Goal: Contribute content: Add original content to the website for others to see

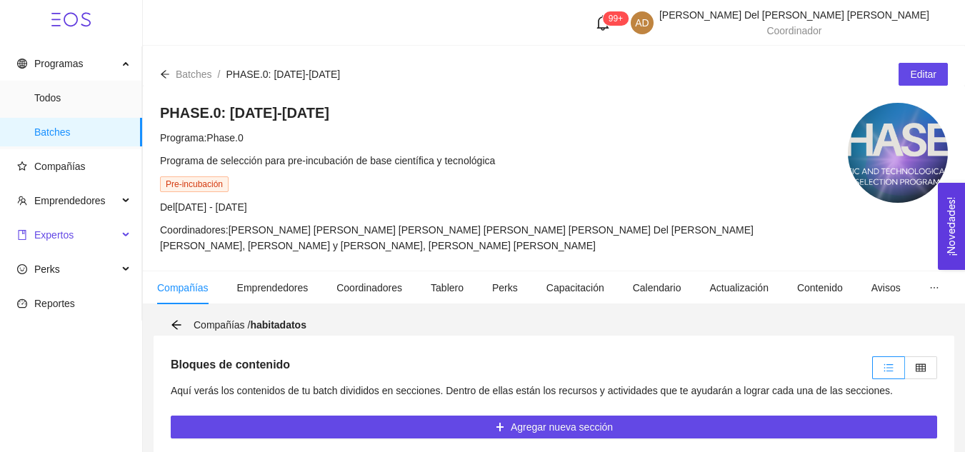
click at [68, 239] on span "Expertos" at bounding box center [53, 234] width 39 height 11
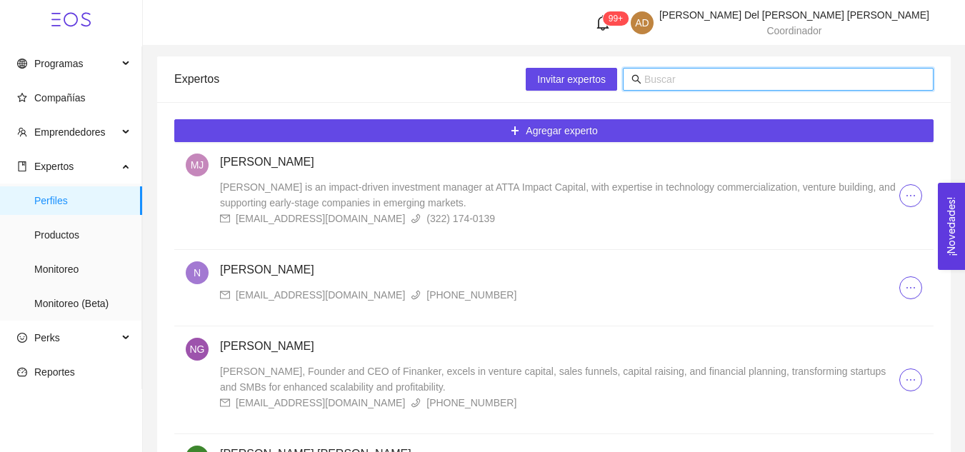
click at [672, 79] on input "text" at bounding box center [784, 79] width 281 height 16
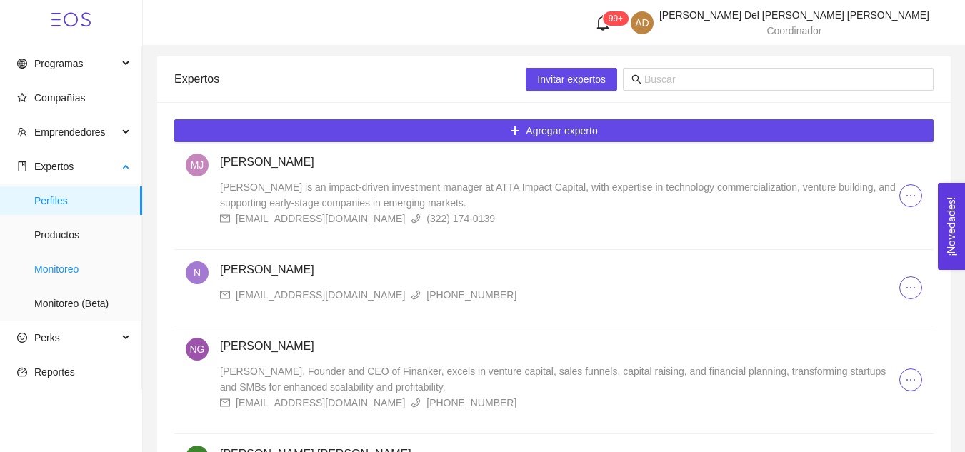
click at [73, 266] on span "Monitoreo" at bounding box center [82, 269] width 96 height 29
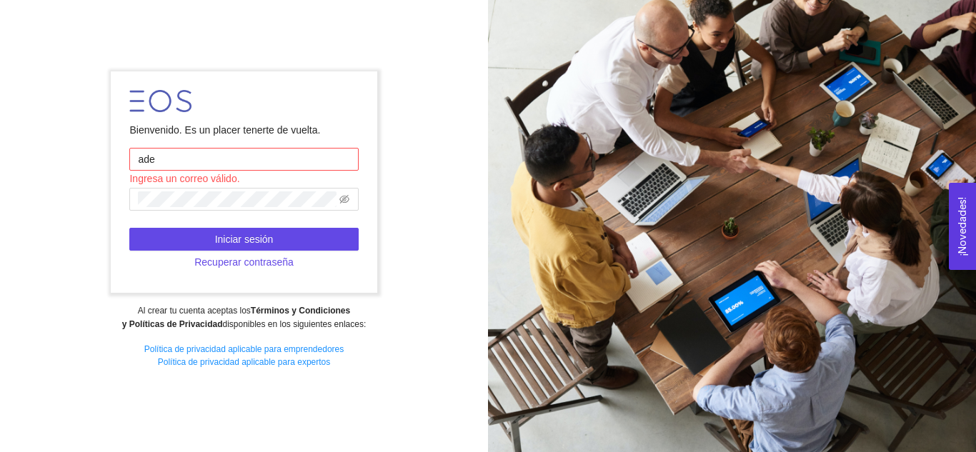
type input "[EMAIL_ADDRESS][DOMAIN_NAME]"
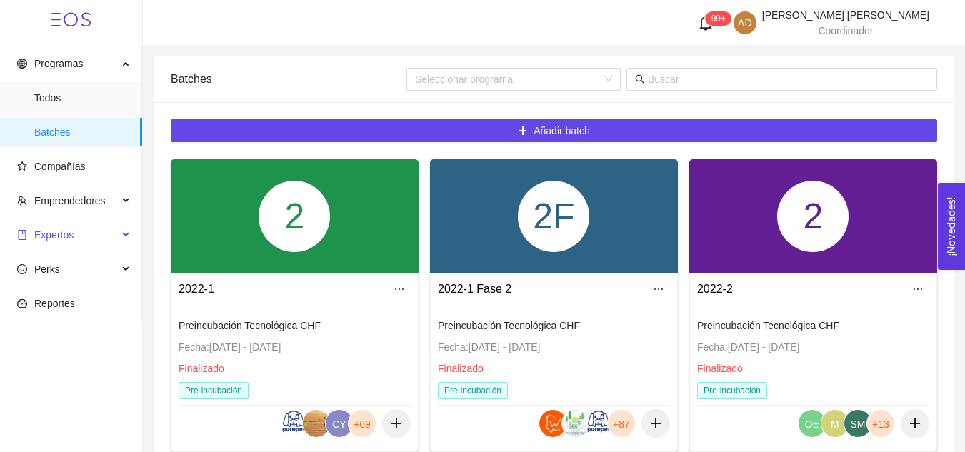
click at [58, 224] on span "Expertos" at bounding box center [67, 235] width 101 height 29
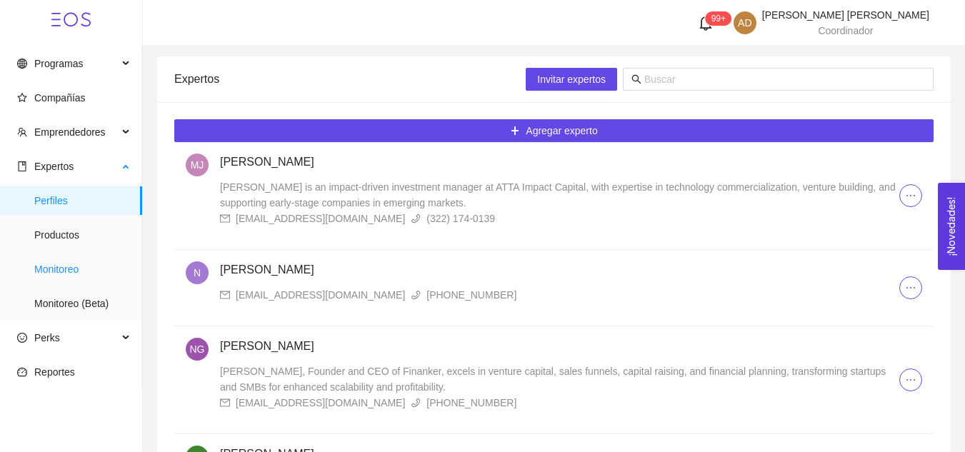
click at [71, 267] on span "Monitoreo" at bounding box center [82, 269] width 96 height 29
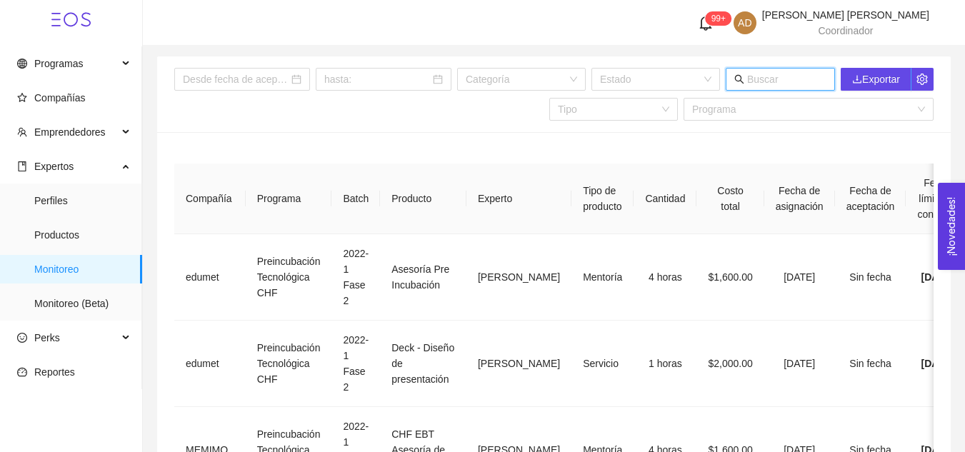
click at [767, 83] on input "text" at bounding box center [786, 79] width 79 height 16
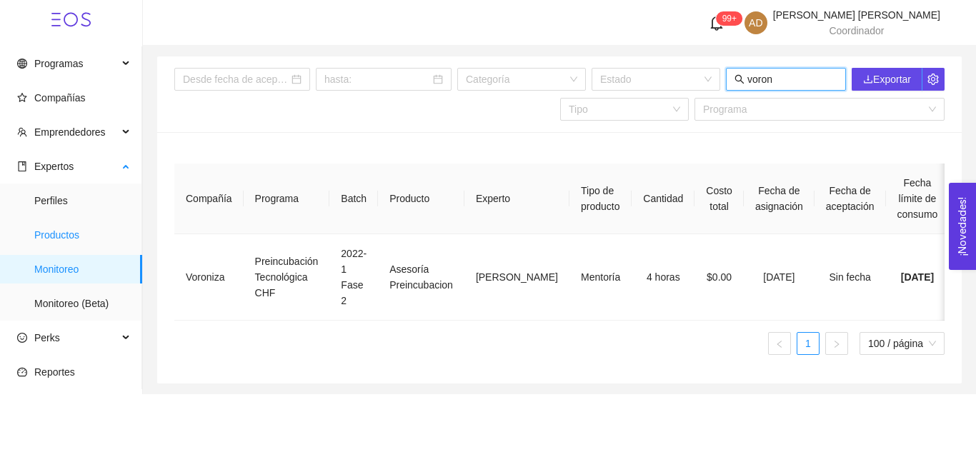
type input "voron"
click at [87, 226] on span "Productos" at bounding box center [82, 235] width 96 height 29
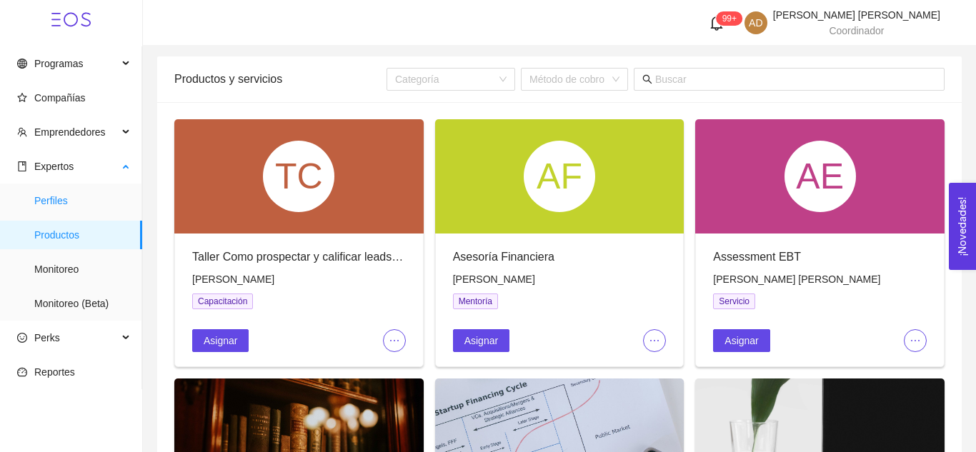
click at [71, 199] on span "Perfiles" at bounding box center [82, 200] width 96 height 29
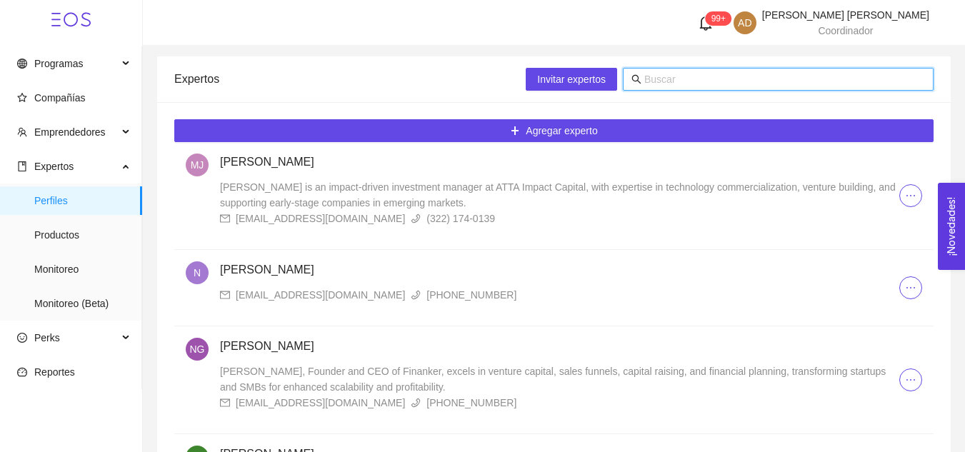
click at [710, 73] on input "text" at bounding box center [784, 79] width 281 height 16
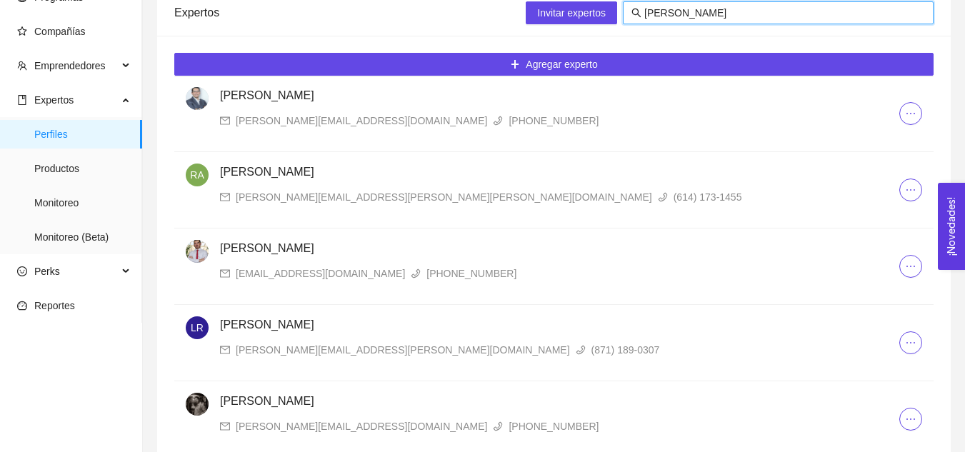
scroll to position [140, 0]
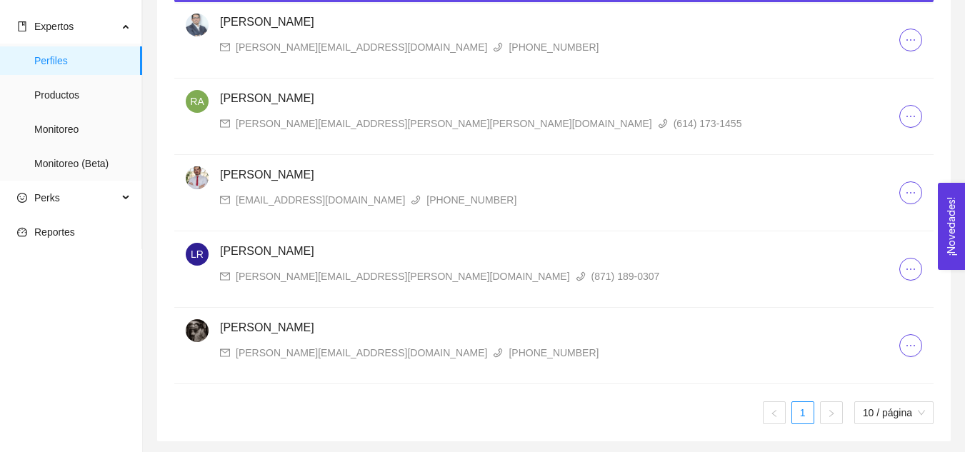
type input "[PERSON_NAME]"
click at [281, 326] on h4 "[PERSON_NAME]" at bounding box center [559, 327] width 679 height 17
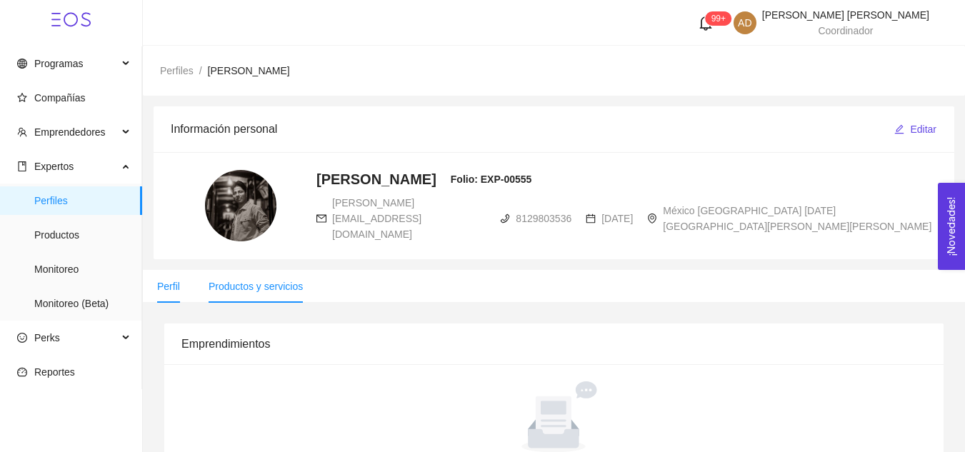
click at [287, 275] on li "Productos y servicios" at bounding box center [255, 286] width 123 height 33
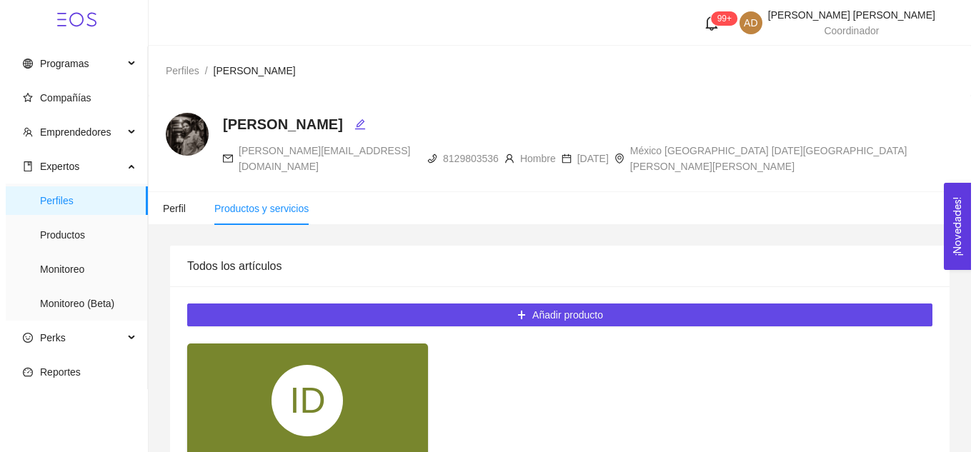
scroll to position [213, 0]
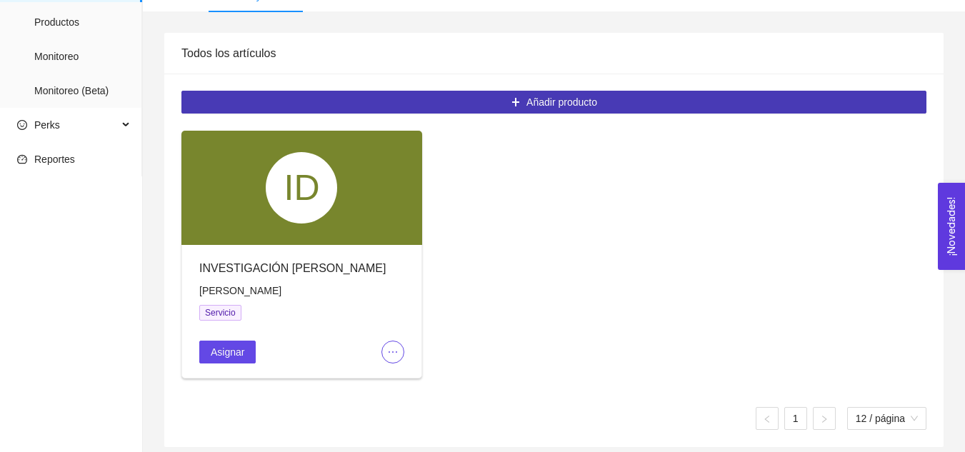
click at [464, 91] on button "Añadir producto" at bounding box center [553, 102] width 745 height 23
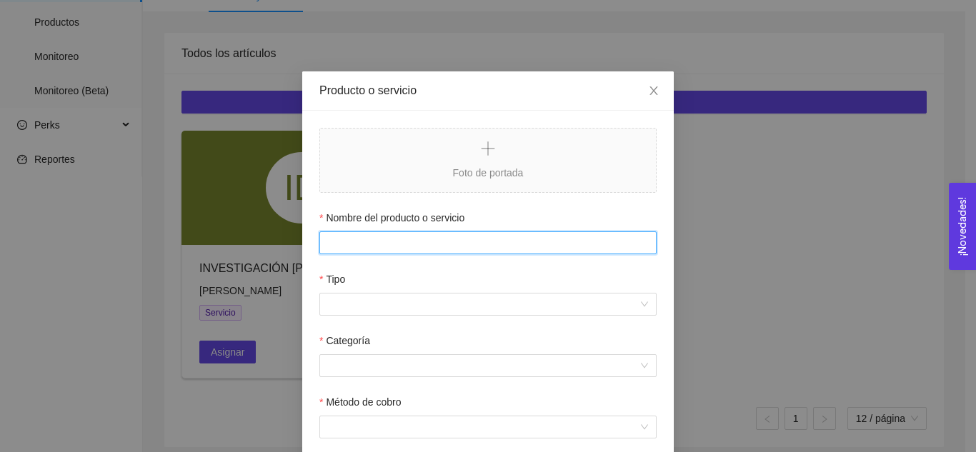
click at [452, 245] on input "Nombre del producto o servicio" at bounding box center [487, 242] width 337 height 23
type input "a"
type input "Asesoria preincubacion"
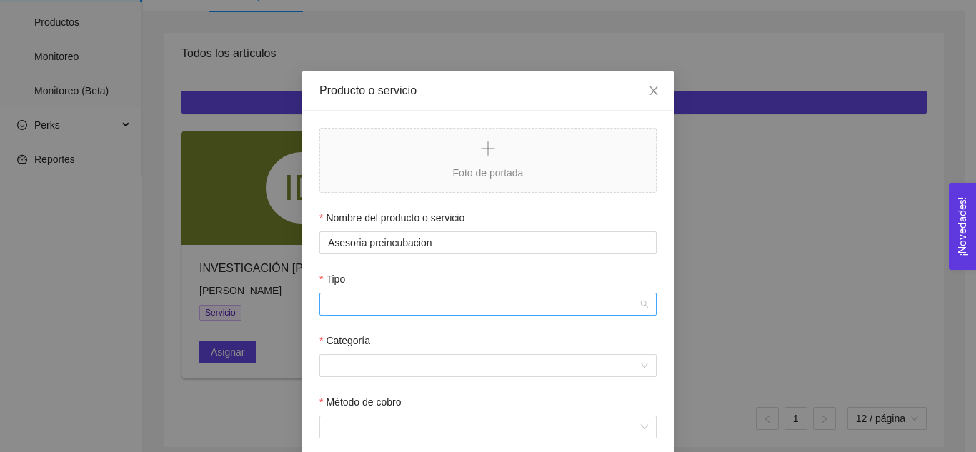
click at [382, 304] on input "Tipo" at bounding box center [483, 304] width 310 height 21
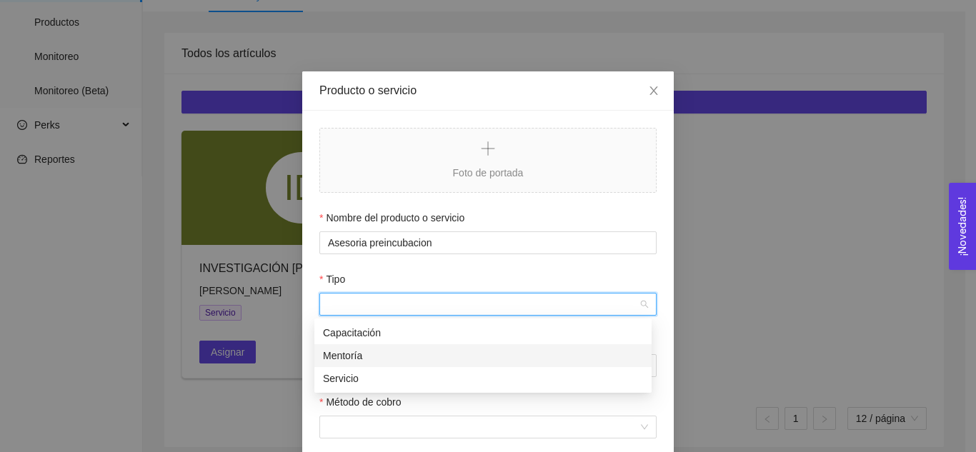
click at [392, 352] on div "Mentoría" at bounding box center [483, 356] width 320 height 16
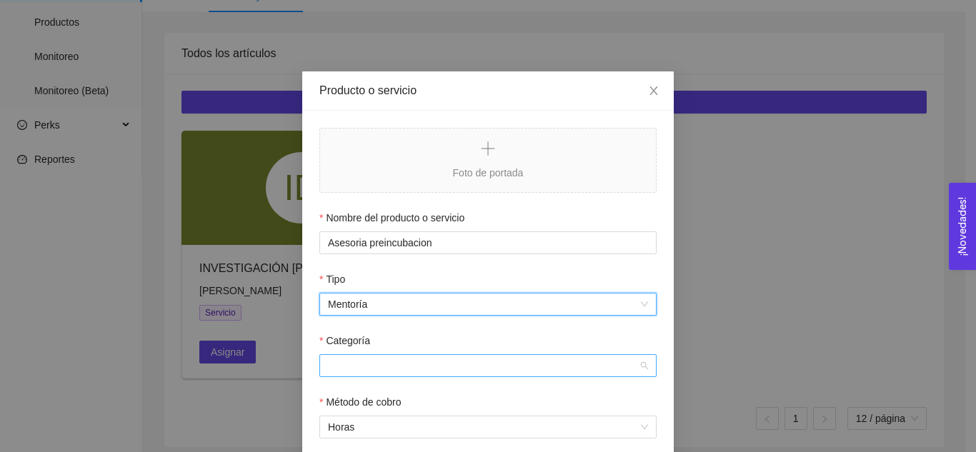
click at [378, 364] on input "Categoría" at bounding box center [483, 365] width 310 height 21
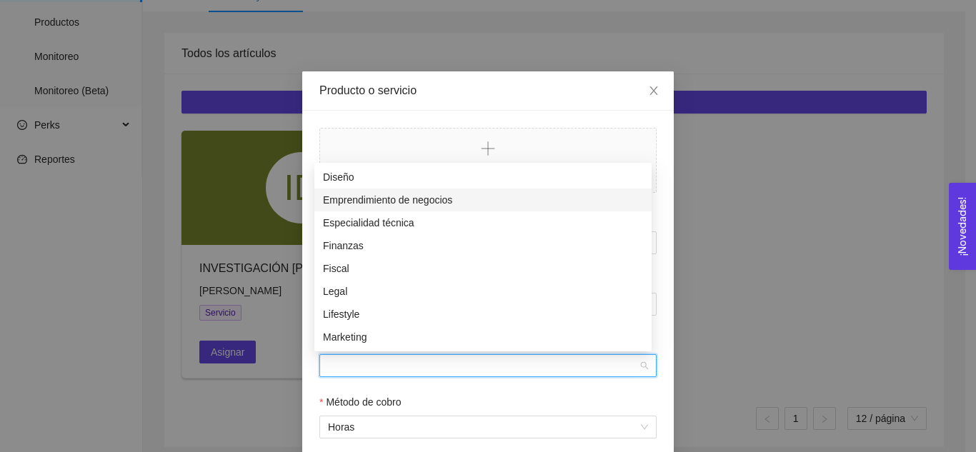
click at [385, 197] on div "Emprendimiento de negocios" at bounding box center [483, 200] width 320 height 16
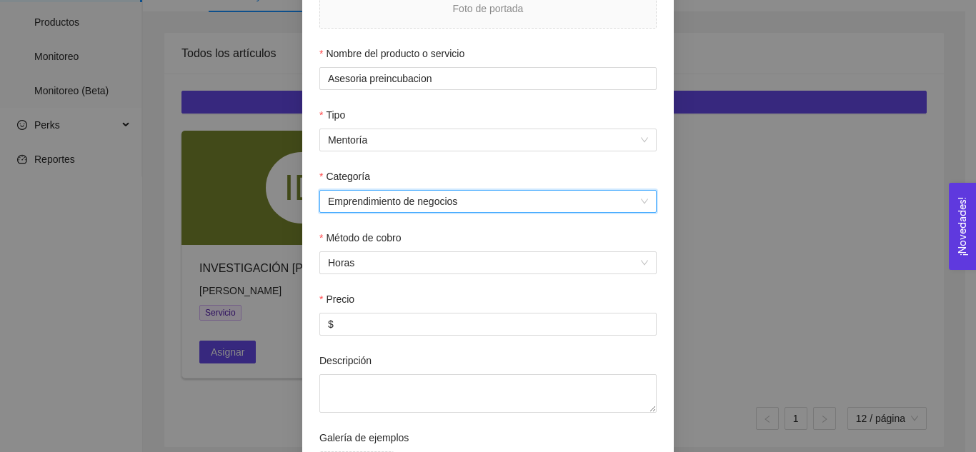
scroll to position [166, 0]
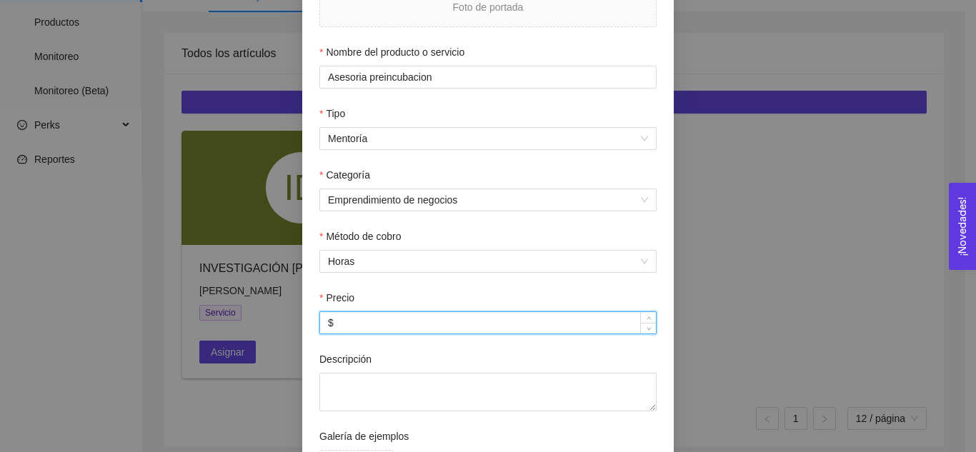
click at [362, 317] on input "$" at bounding box center [488, 322] width 336 height 21
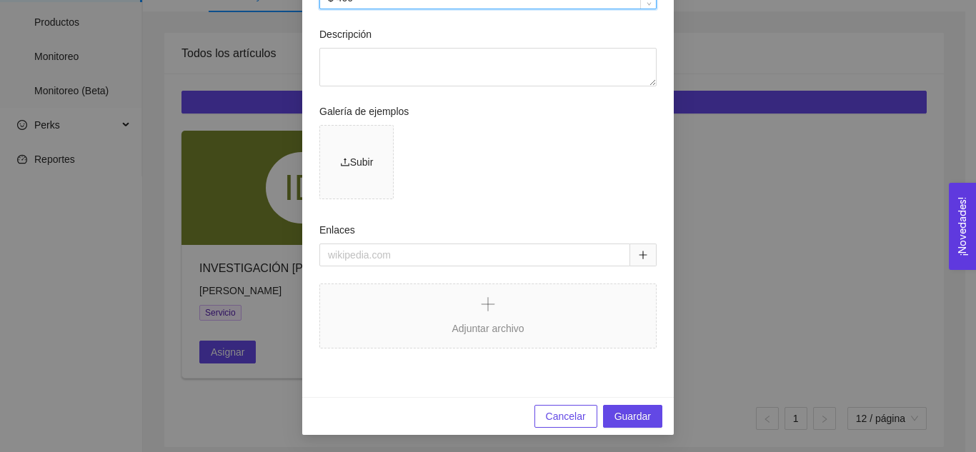
scroll to position [490, 0]
type input "$ 400"
click at [633, 417] on span "Guardar" at bounding box center [632, 417] width 36 height 16
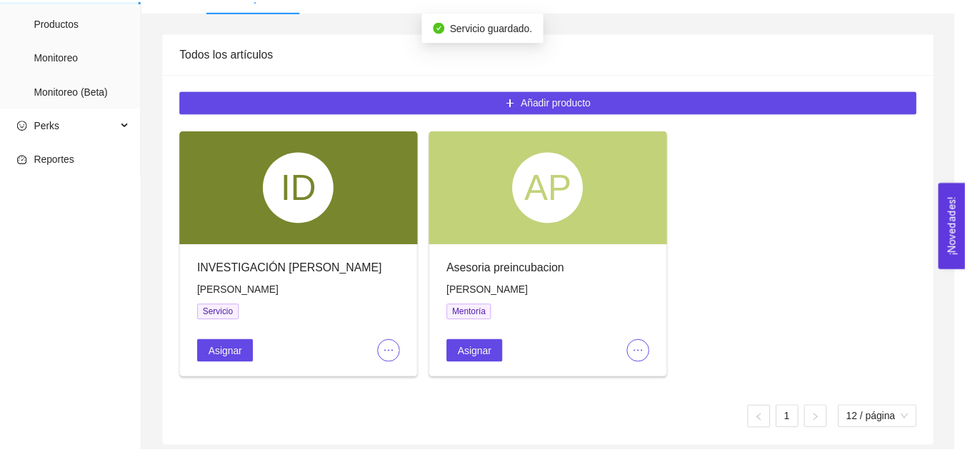
scroll to position [419, 0]
